Goal: Task Accomplishment & Management: Use online tool/utility

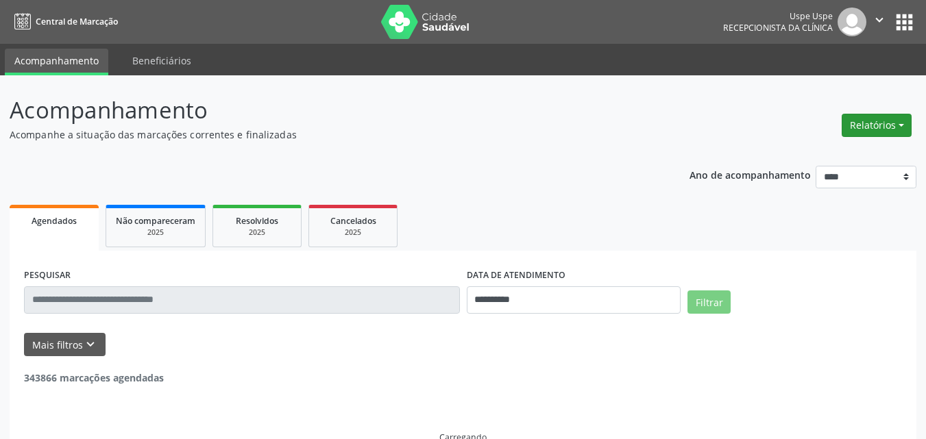
click at [899, 121] on button "Relatórios" at bounding box center [877, 125] width 70 height 23
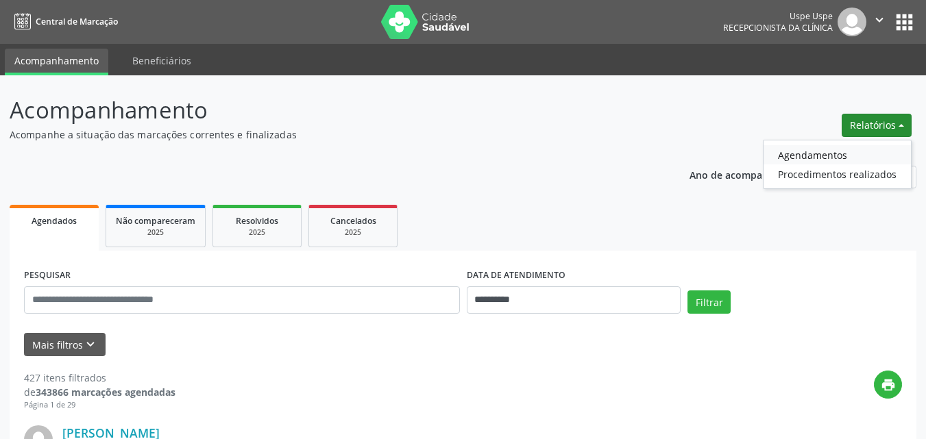
click at [824, 154] on link "Agendamentos" at bounding box center [837, 154] width 147 height 19
select select "*"
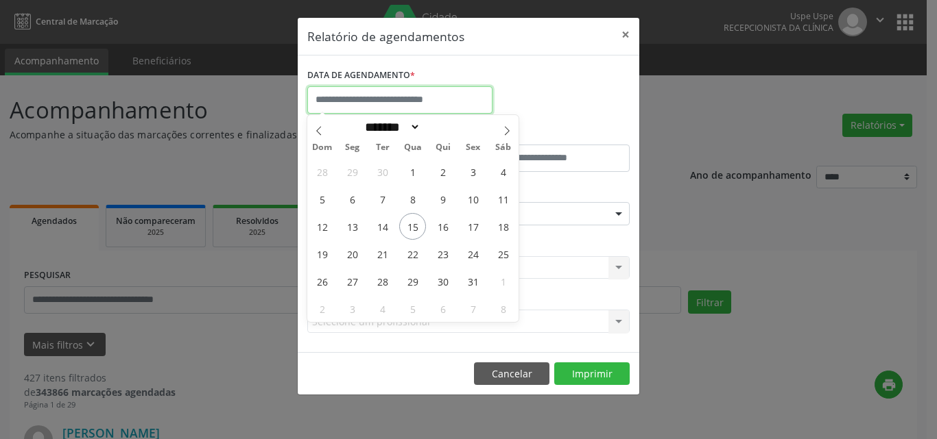
click at [367, 101] on input "text" at bounding box center [399, 99] width 185 height 27
click at [410, 227] on span "15" at bounding box center [412, 226] width 27 height 27
type input "**********"
click at [410, 227] on span "15" at bounding box center [412, 226] width 27 height 27
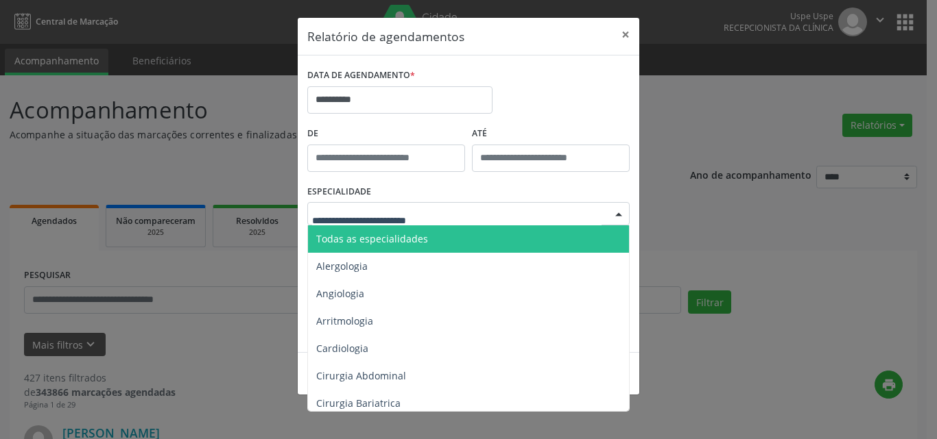
click at [365, 234] on span "Todas as especialidades" at bounding box center [372, 238] width 112 height 13
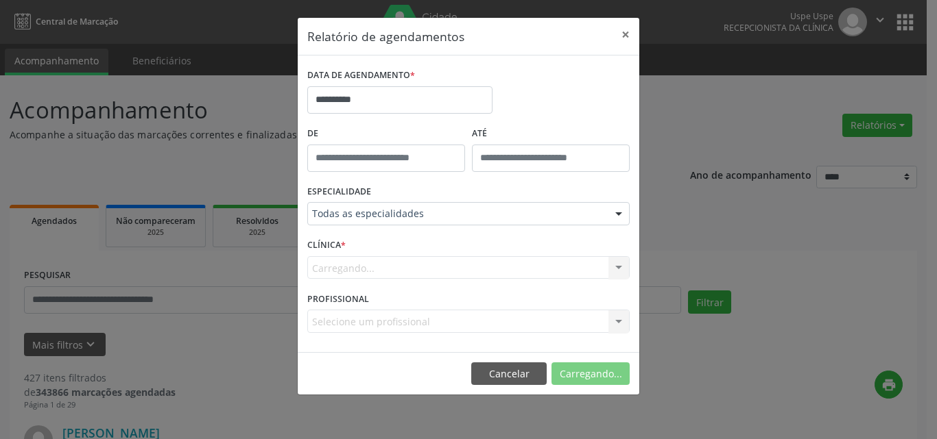
click at [356, 271] on div "Carregando... Nenhum resultado encontrado para: " " Não há nenhuma opção para s…" at bounding box center [468, 267] width 322 height 23
click at [343, 267] on div "Carregando... Nenhum resultado encontrado para: " " Não há nenhuma opção para s…" at bounding box center [468, 267] width 322 height 23
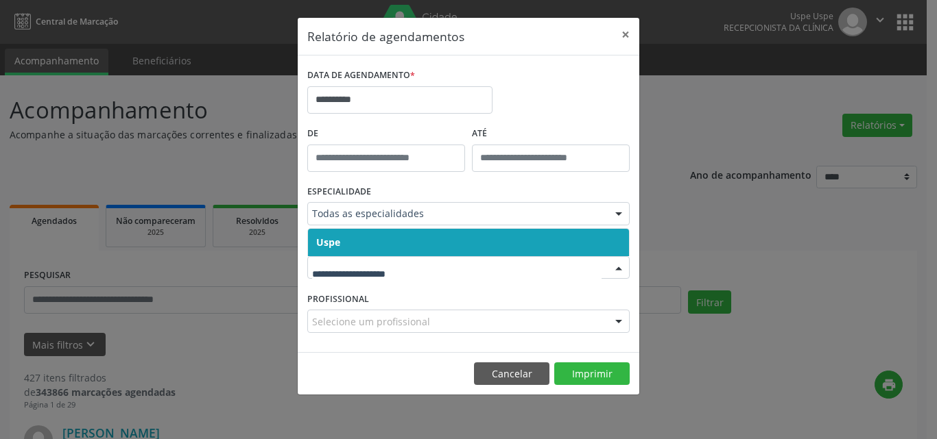
click at [338, 267] on input "text" at bounding box center [456, 274] width 289 height 27
click at [337, 243] on span "Uspe" at bounding box center [328, 242] width 24 height 13
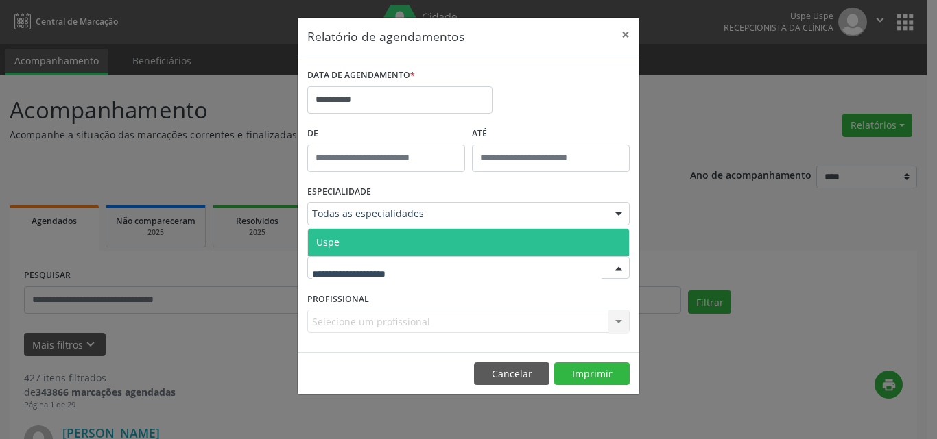
click at [343, 234] on span "Uspe" at bounding box center [468, 242] width 321 height 27
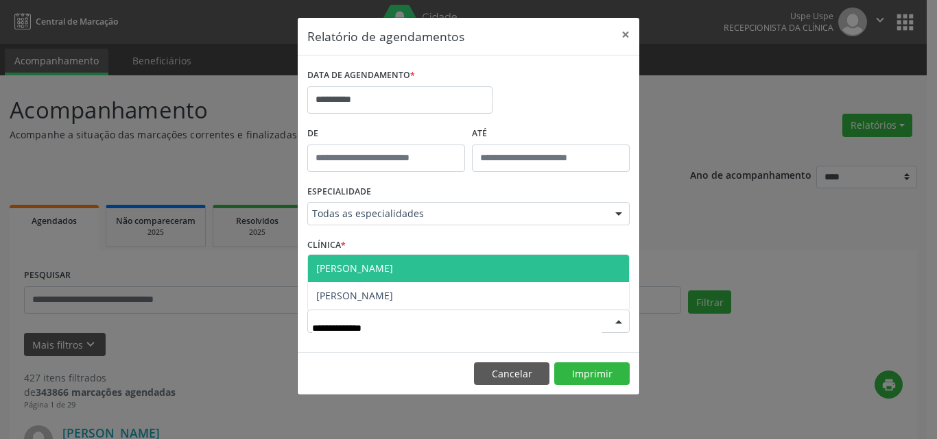
type input "**********"
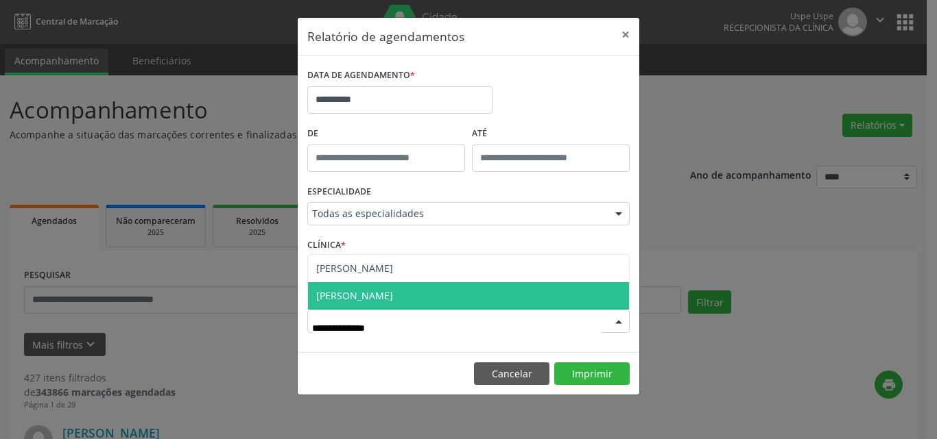
click at [445, 303] on span "[PERSON_NAME]" at bounding box center [468, 295] width 321 height 27
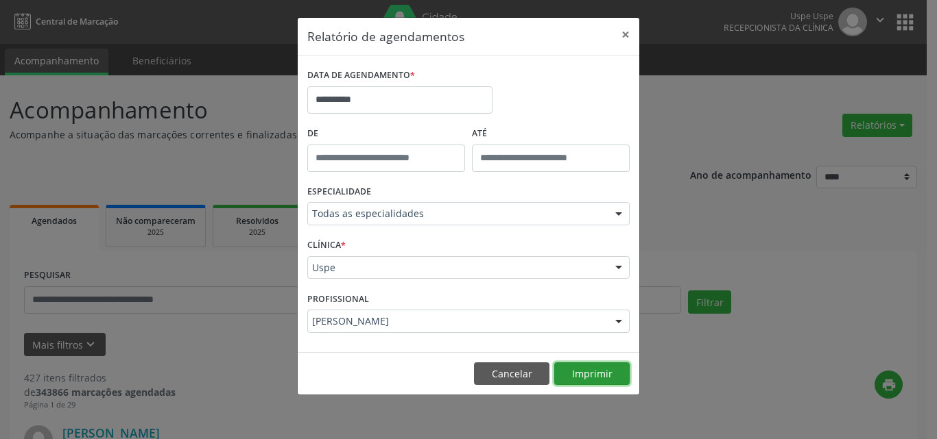
click at [581, 372] on button "Imprimir" at bounding box center [591, 374] width 75 height 23
